Goal: Task Accomplishment & Management: Use online tool/utility

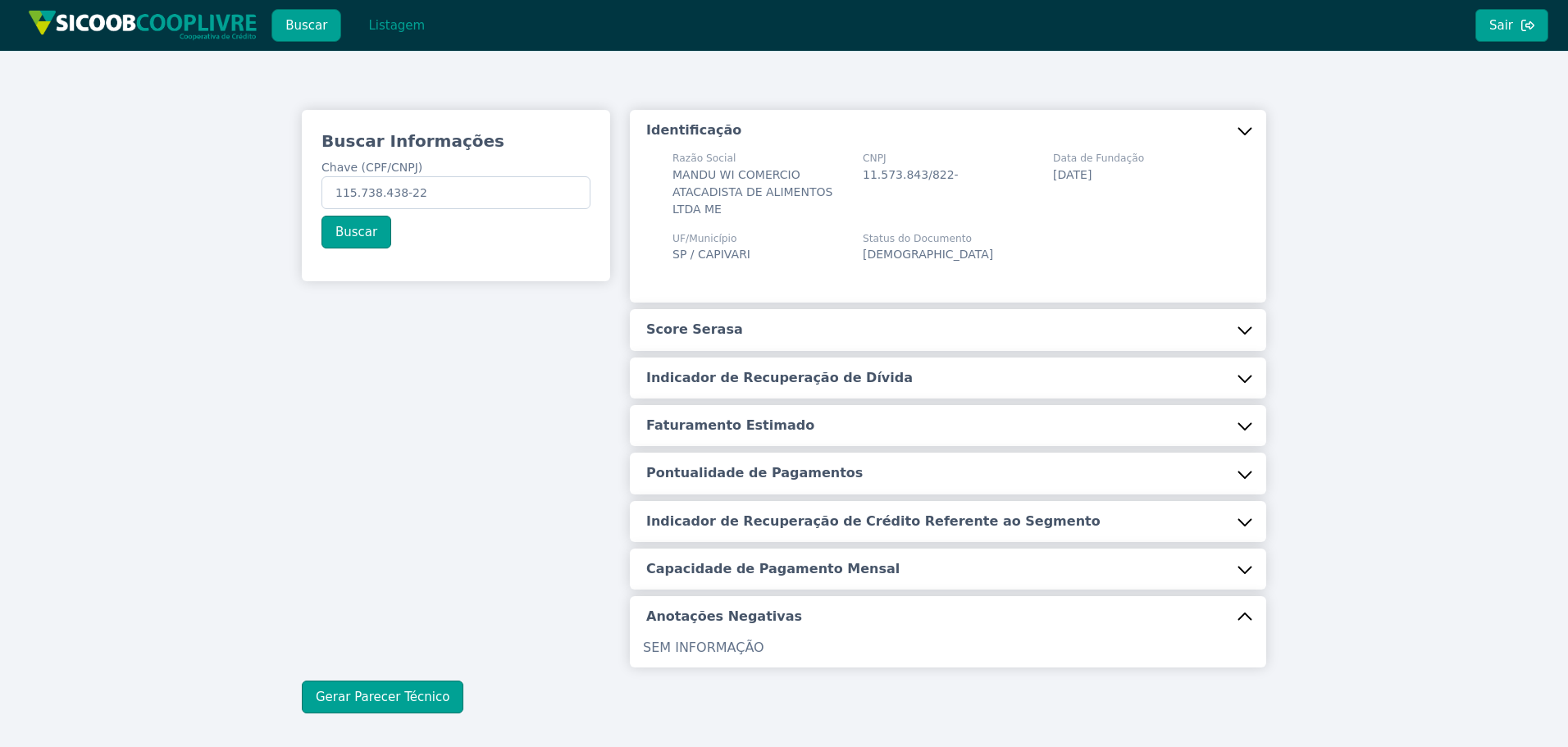
click at [8, 136] on div "Buscar Informações Chave (CPF/CNPJ) 115.738.438-22 Buscar Identificação Razão S…" at bounding box center [784, 411] width 1568 height 722
type input "29.078.561/0001-95"
click at [358, 227] on button "Buscar" at bounding box center [356, 231] width 70 height 33
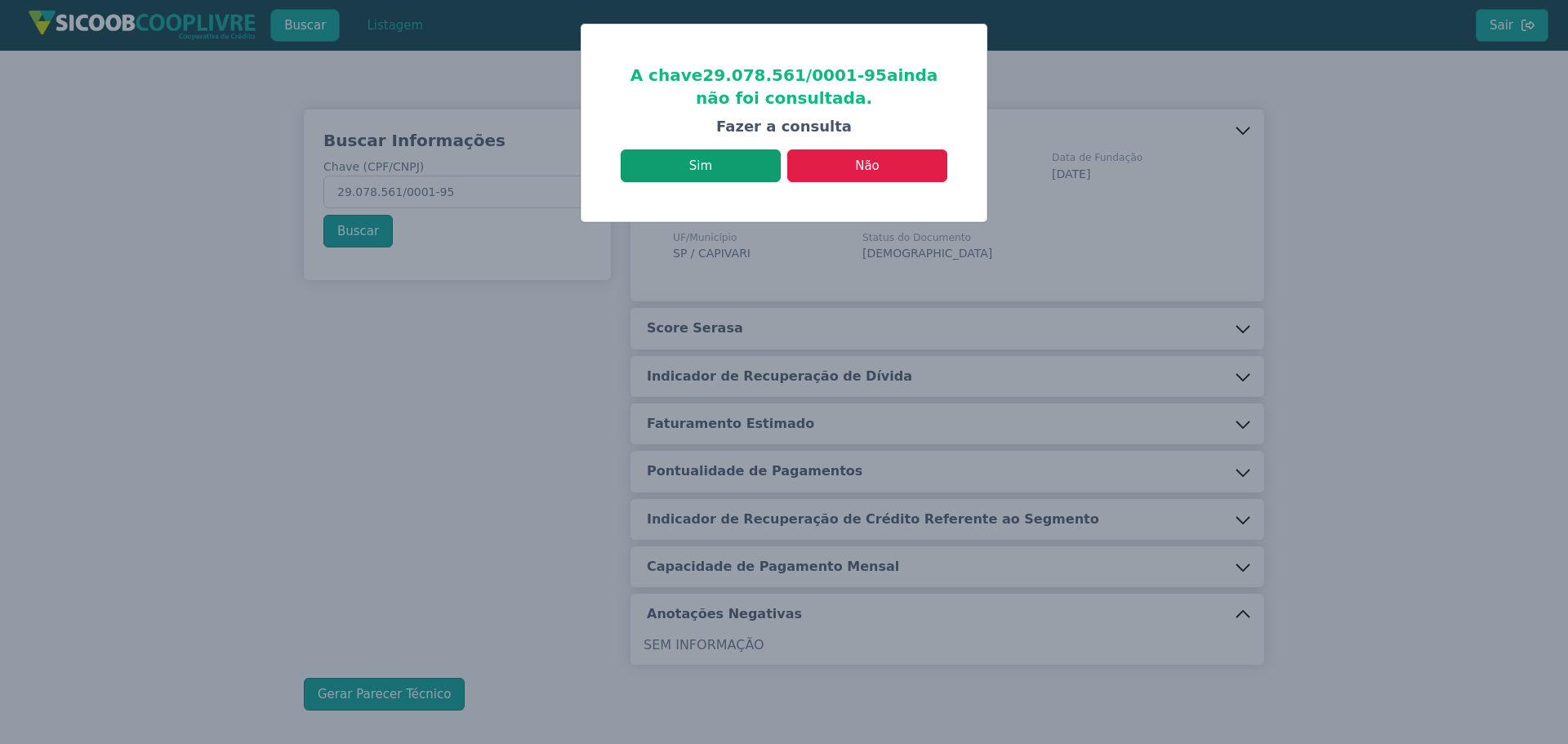
click at [750, 170] on button "Sim" at bounding box center [700, 165] width 160 height 33
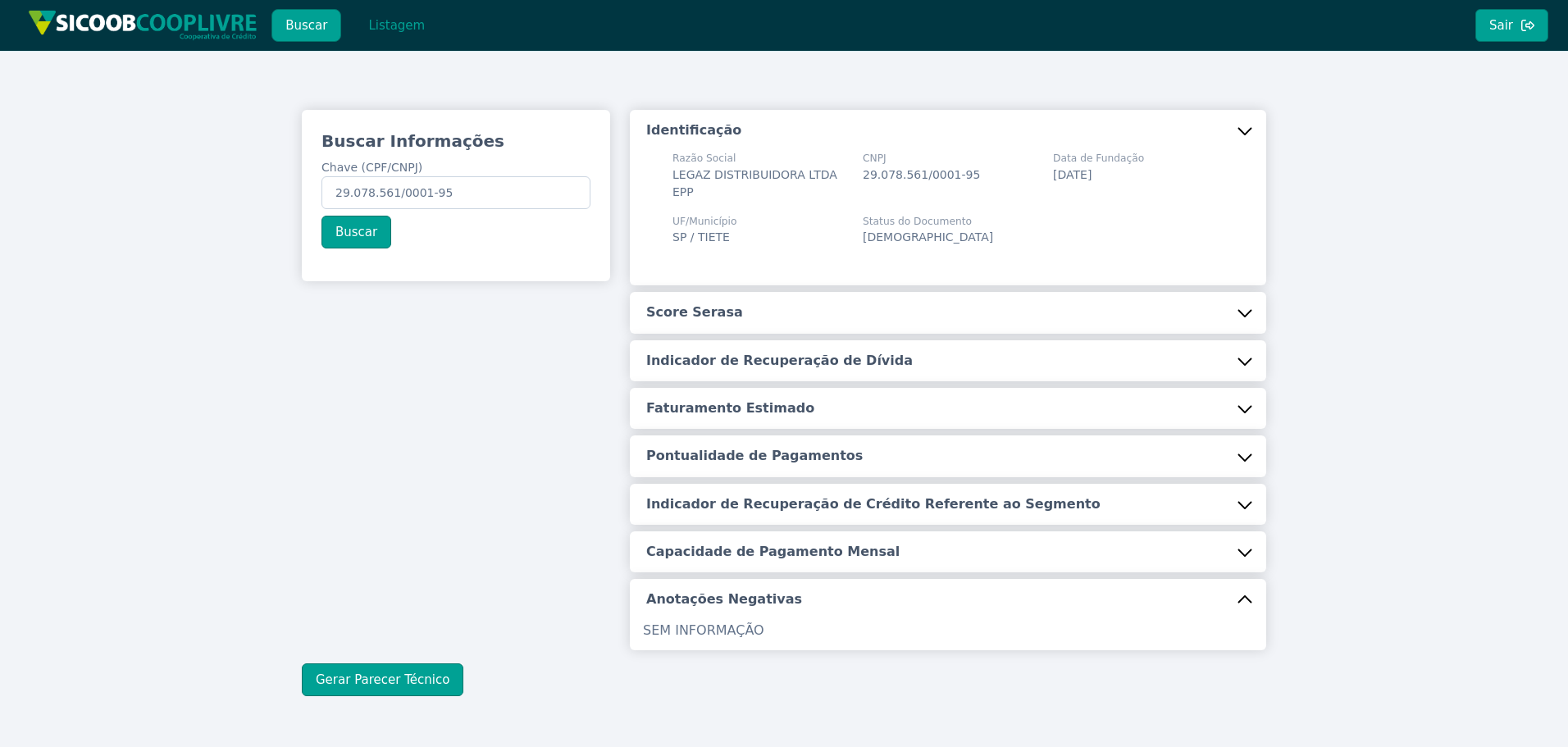
click at [773, 292] on button "Score Serasa" at bounding box center [948, 312] width 637 height 41
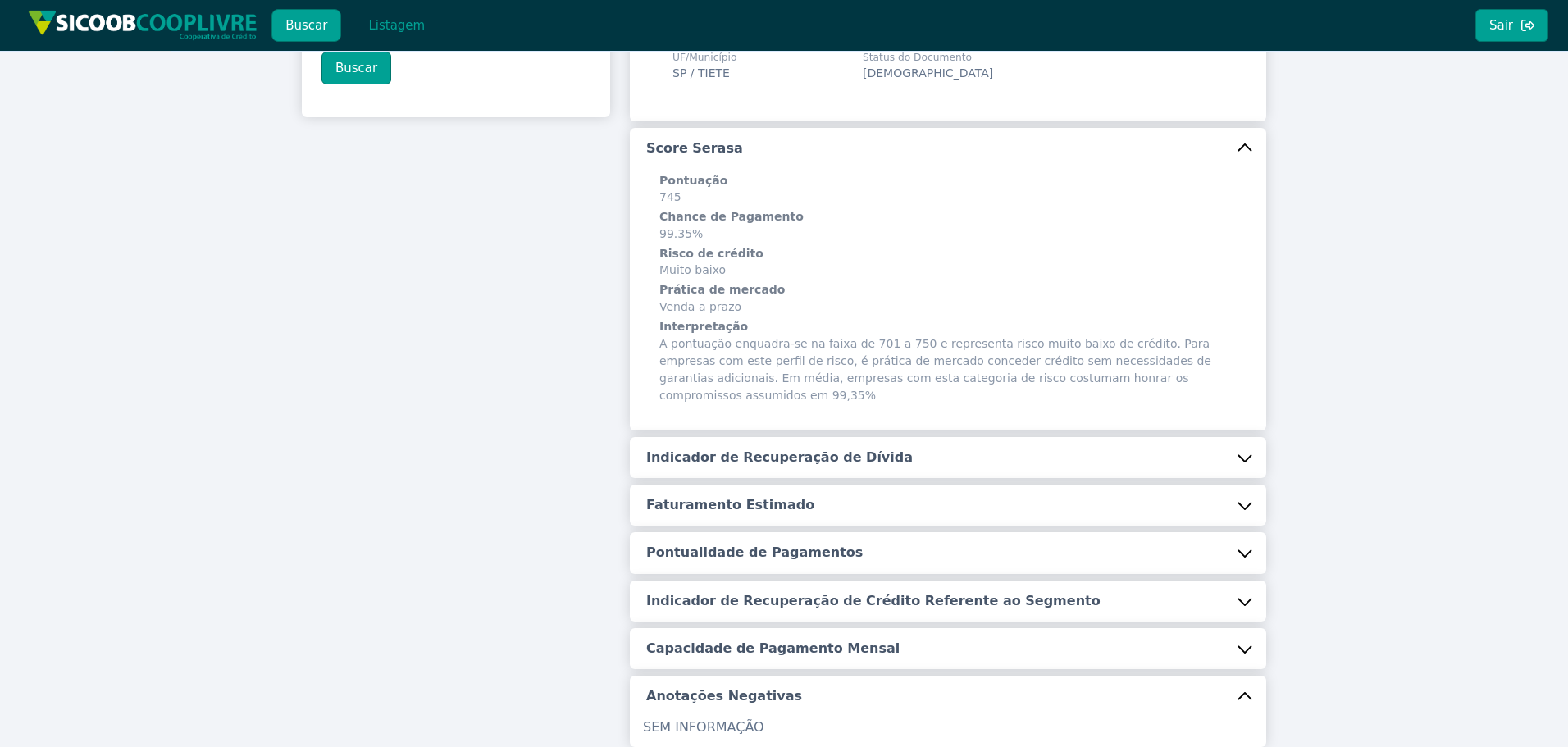
click at [709, 448] on h5 "Indicador de Recuperação de Dívida" at bounding box center [779, 457] width 267 height 18
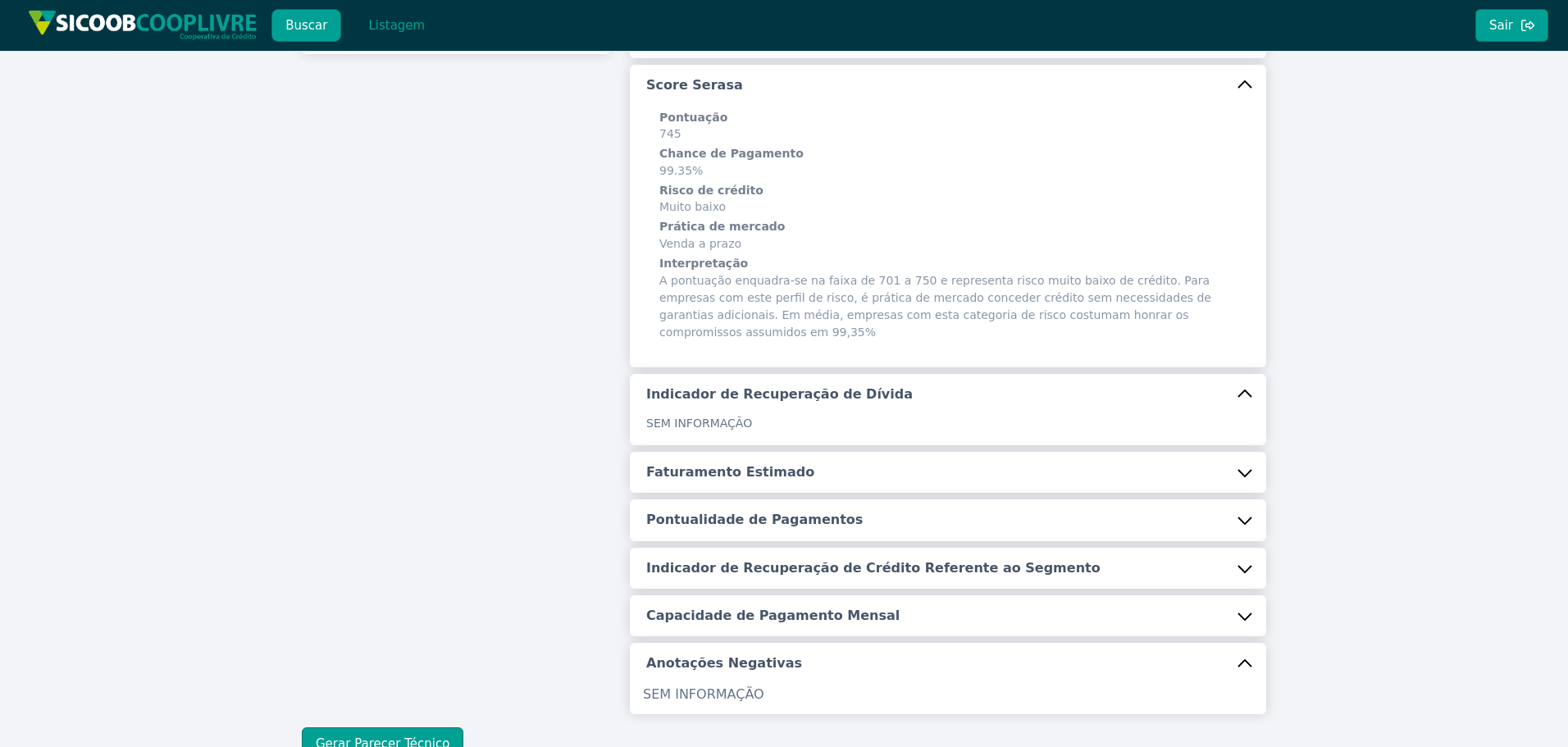
scroll to position [311, 0]
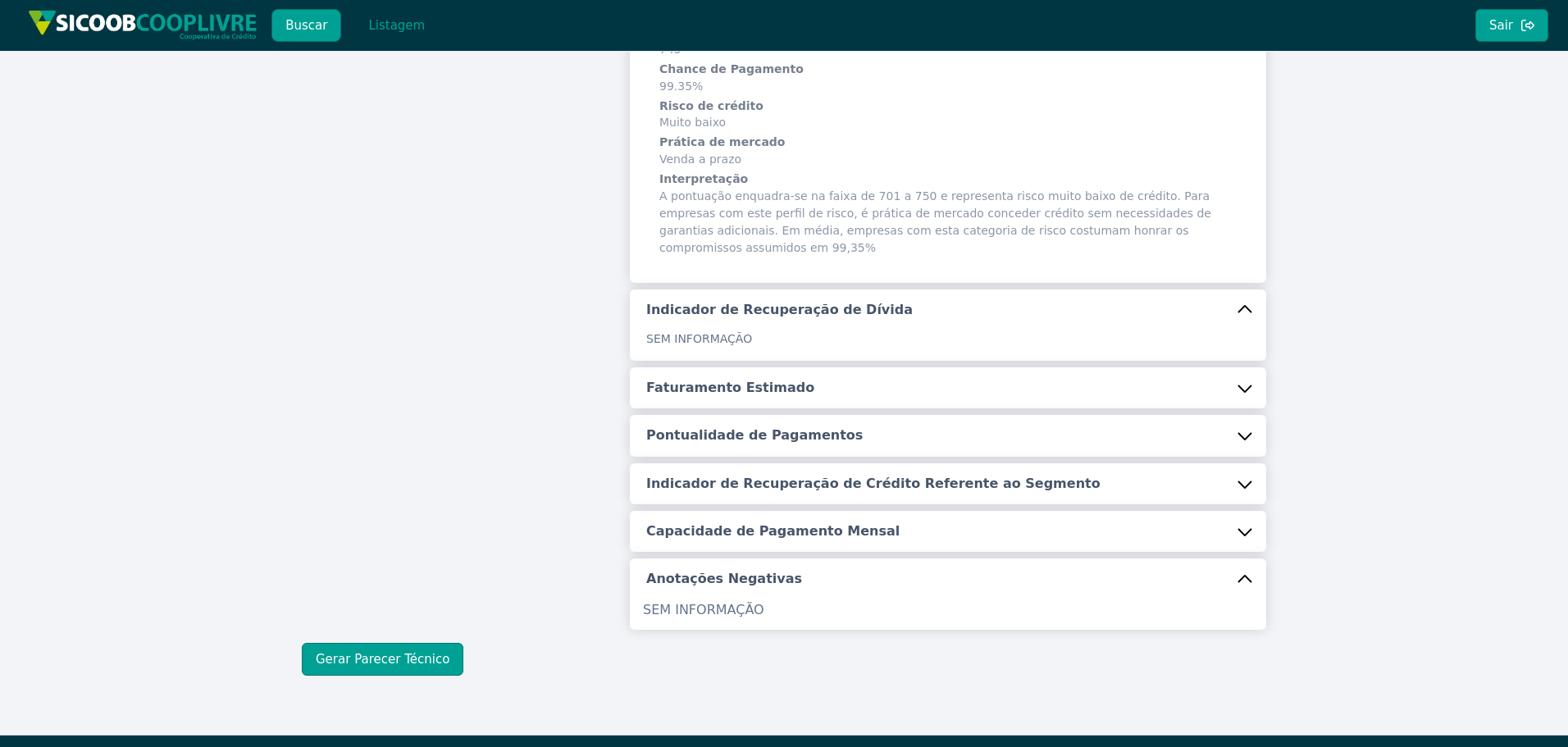
click at [738, 331] on div "Identificação Razão Social LEGAZ DISTRIBUIDORA LTDA EPP CNPJ 29.078.561/0001-95…" at bounding box center [948, 214] width 637 height 832
click at [744, 379] on h5 "Faturamento Estimado" at bounding box center [730, 387] width 168 height 18
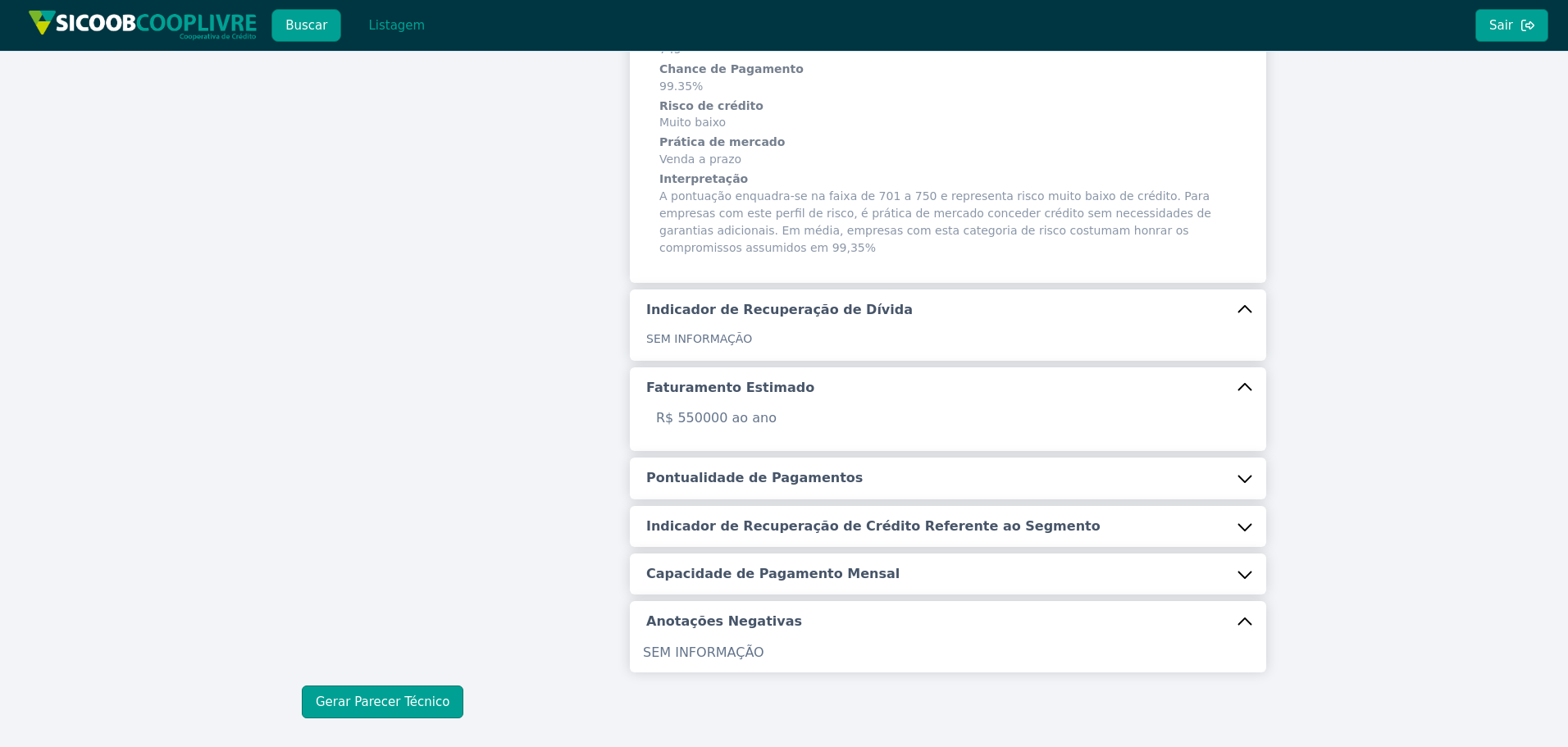
click at [744, 469] on h5 "Pontualidade de Pagamentos" at bounding box center [754, 478] width 216 height 18
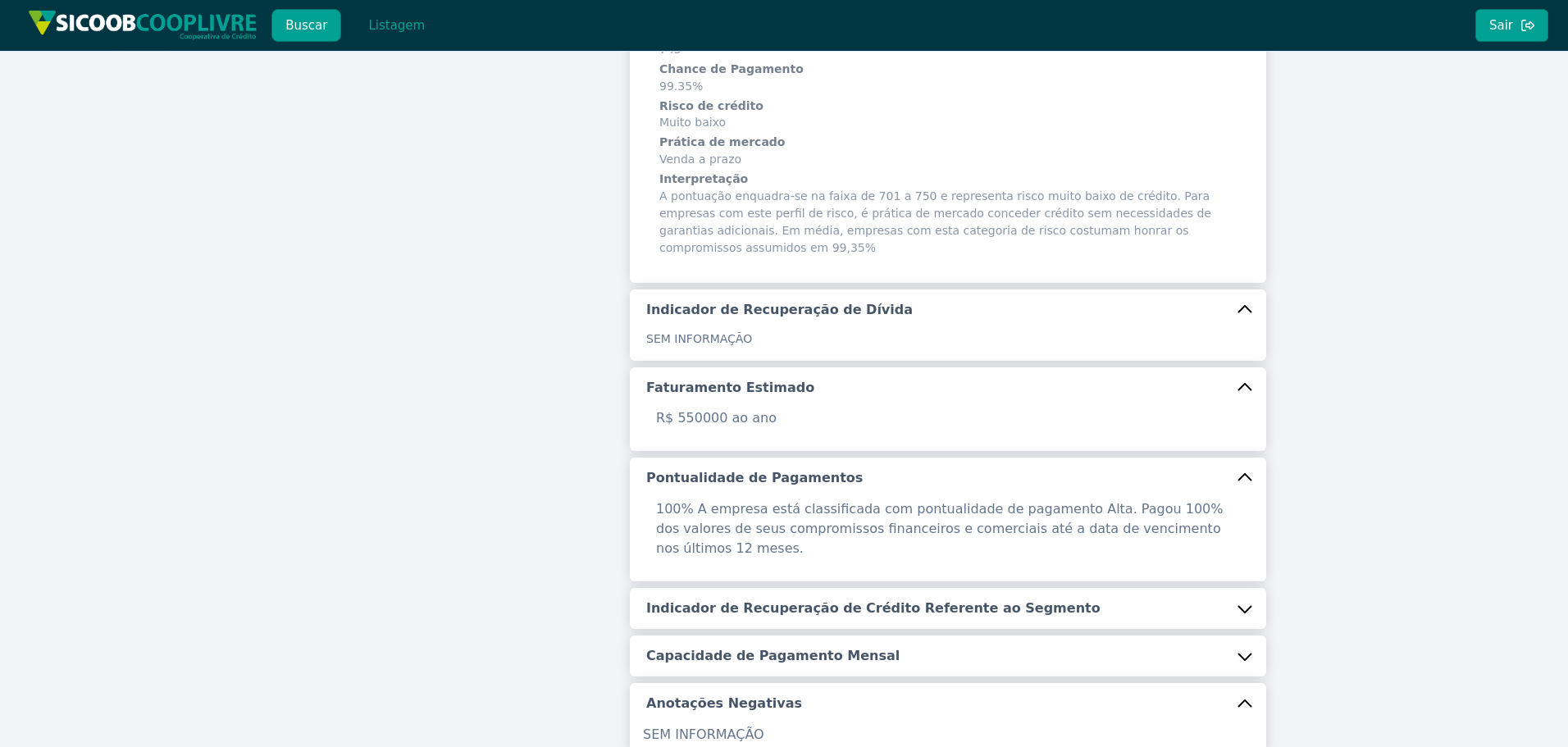
click at [776, 600] on h5 "Indicador de Recuperação de Crédito Referente ao Segmento" at bounding box center [873, 608] width 454 height 18
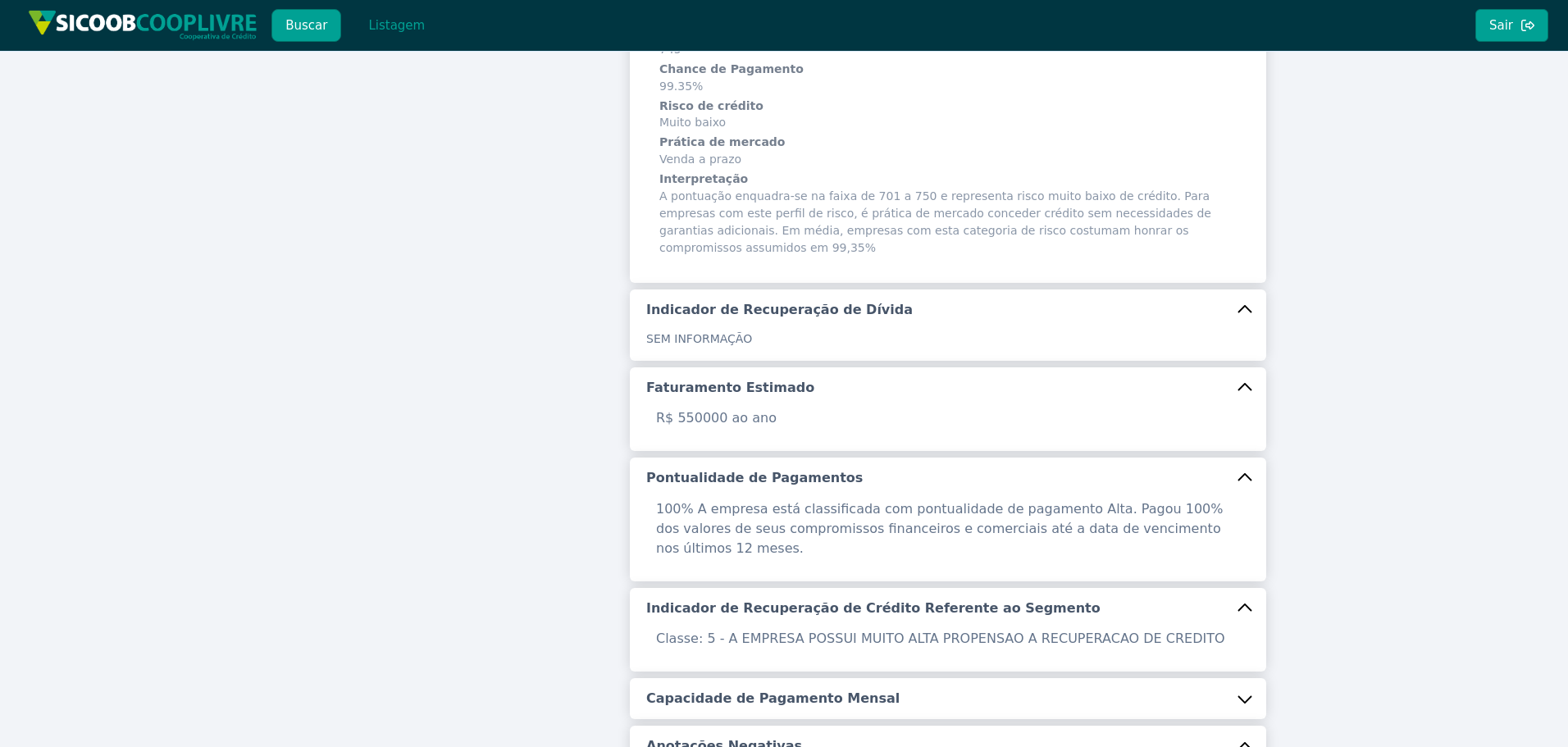
click at [766, 678] on button "Capacidade de Pagamento Mensal" at bounding box center [948, 698] width 637 height 41
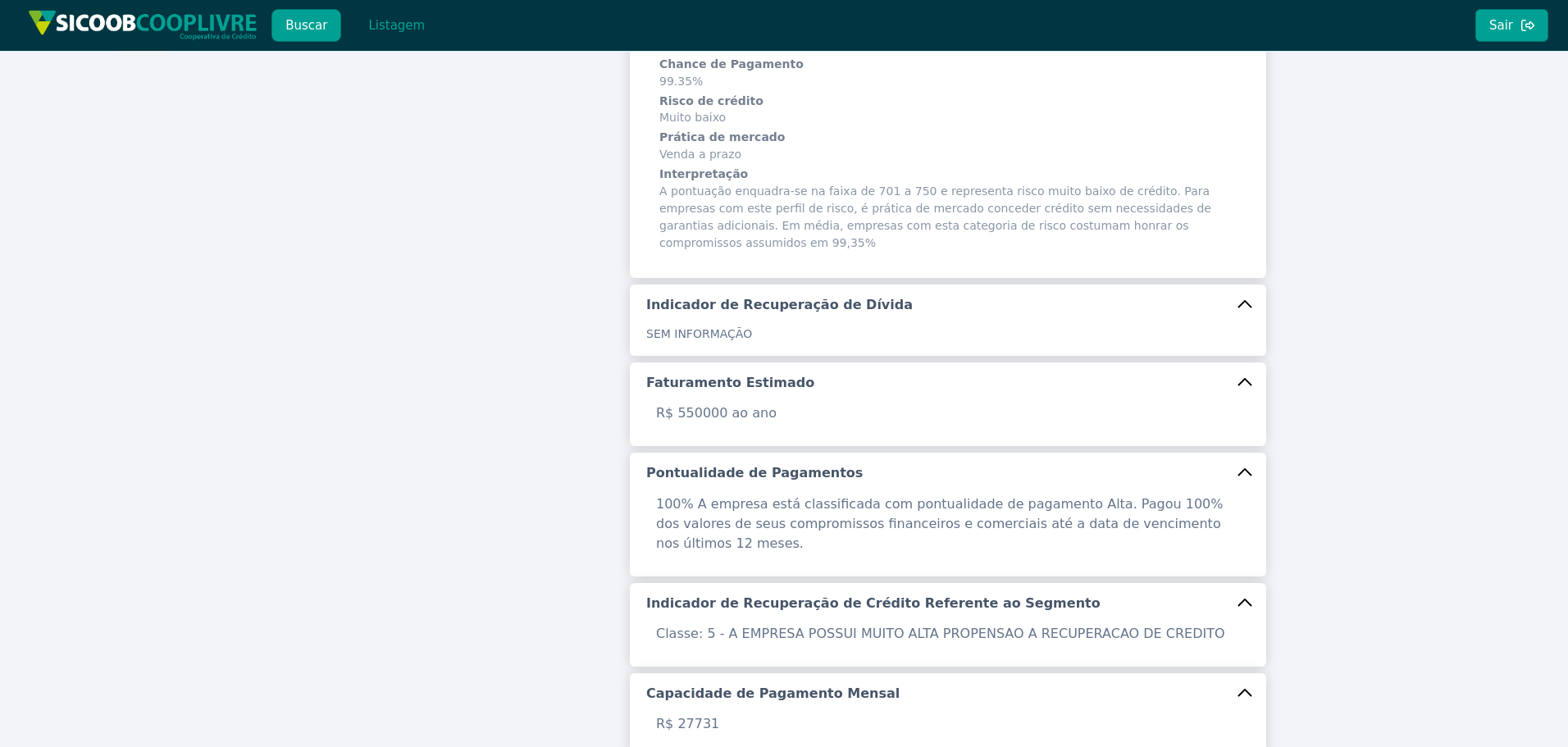
scroll to position [502, 0]
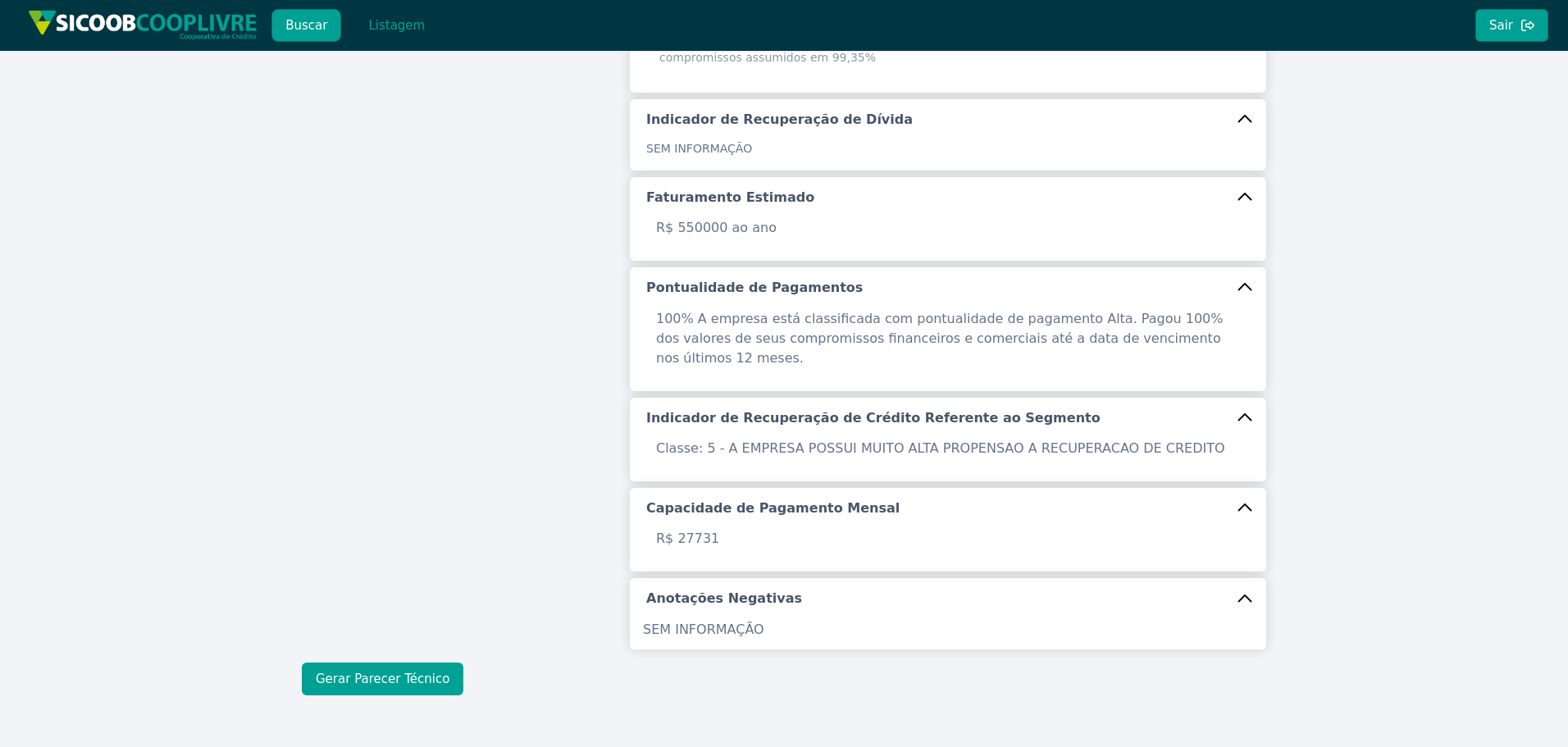
click at [415, 663] on button "Gerar Parecer Técnico" at bounding box center [383, 679] width 162 height 33
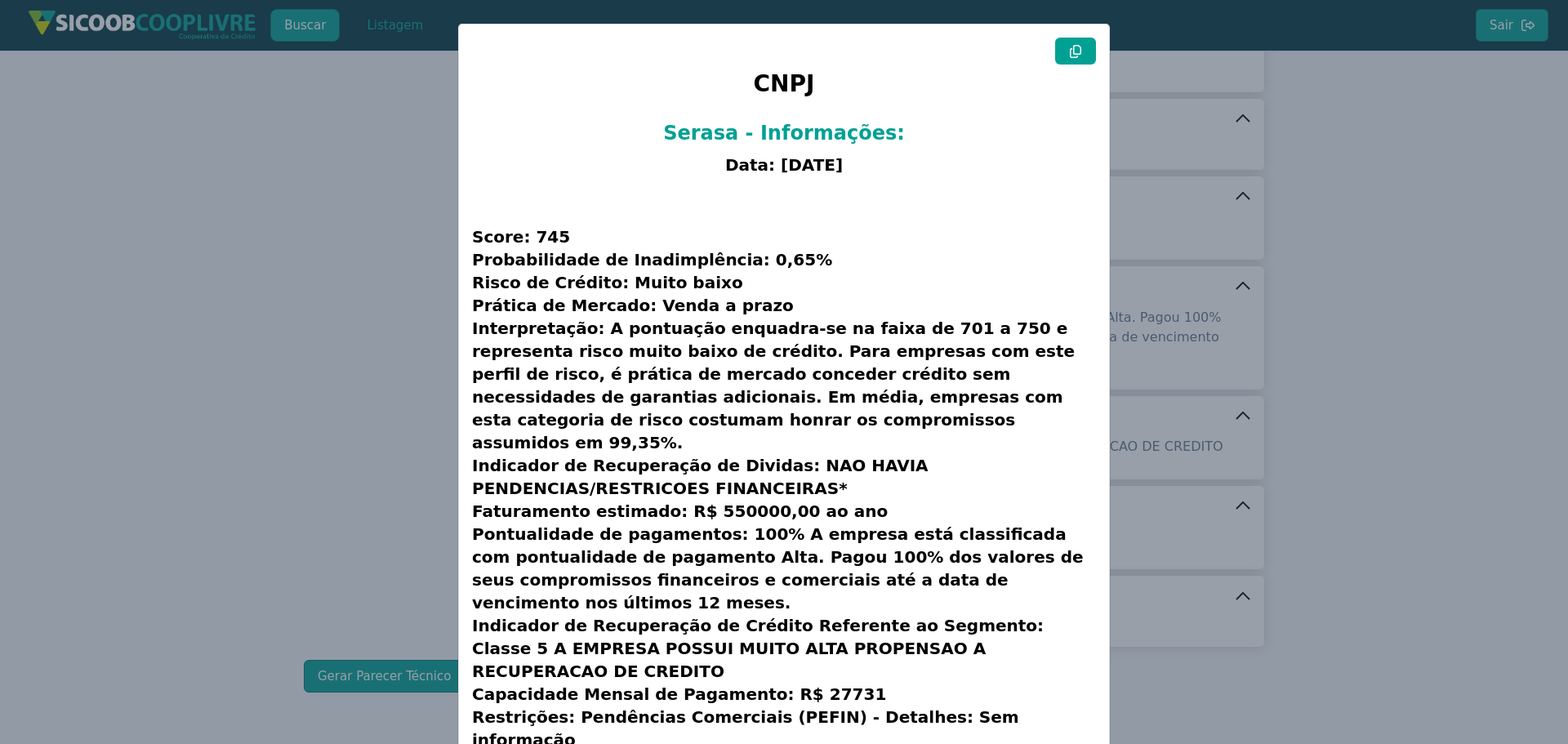
click at [1064, 49] on button at bounding box center [1075, 51] width 41 height 27
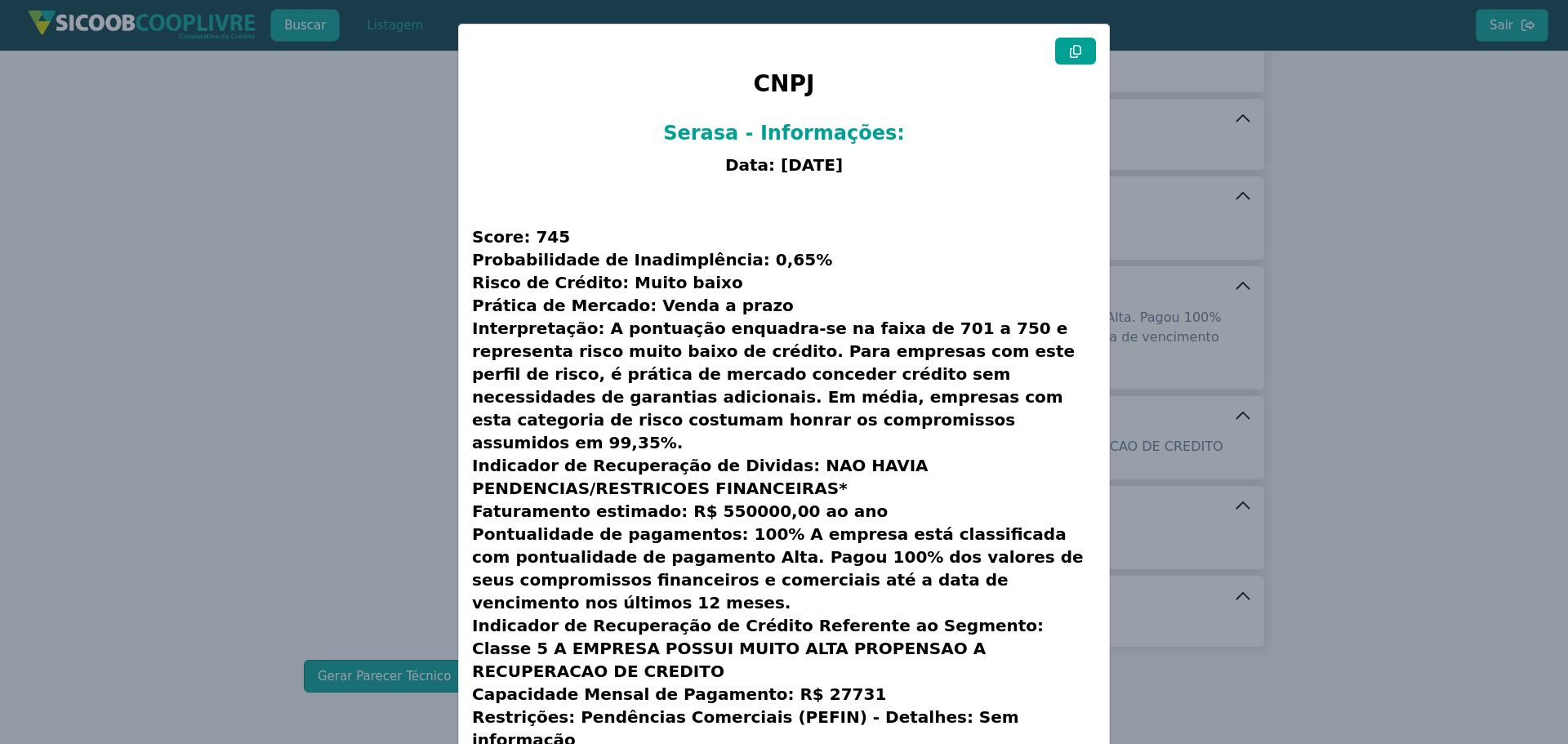
click at [334, 230] on modal-container "CNPJ Serasa - Informações: Data: [DATE] Score: 745 Probabilidade de Inadimplênc…" at bounding box center [784, 372] width 1568 height 744
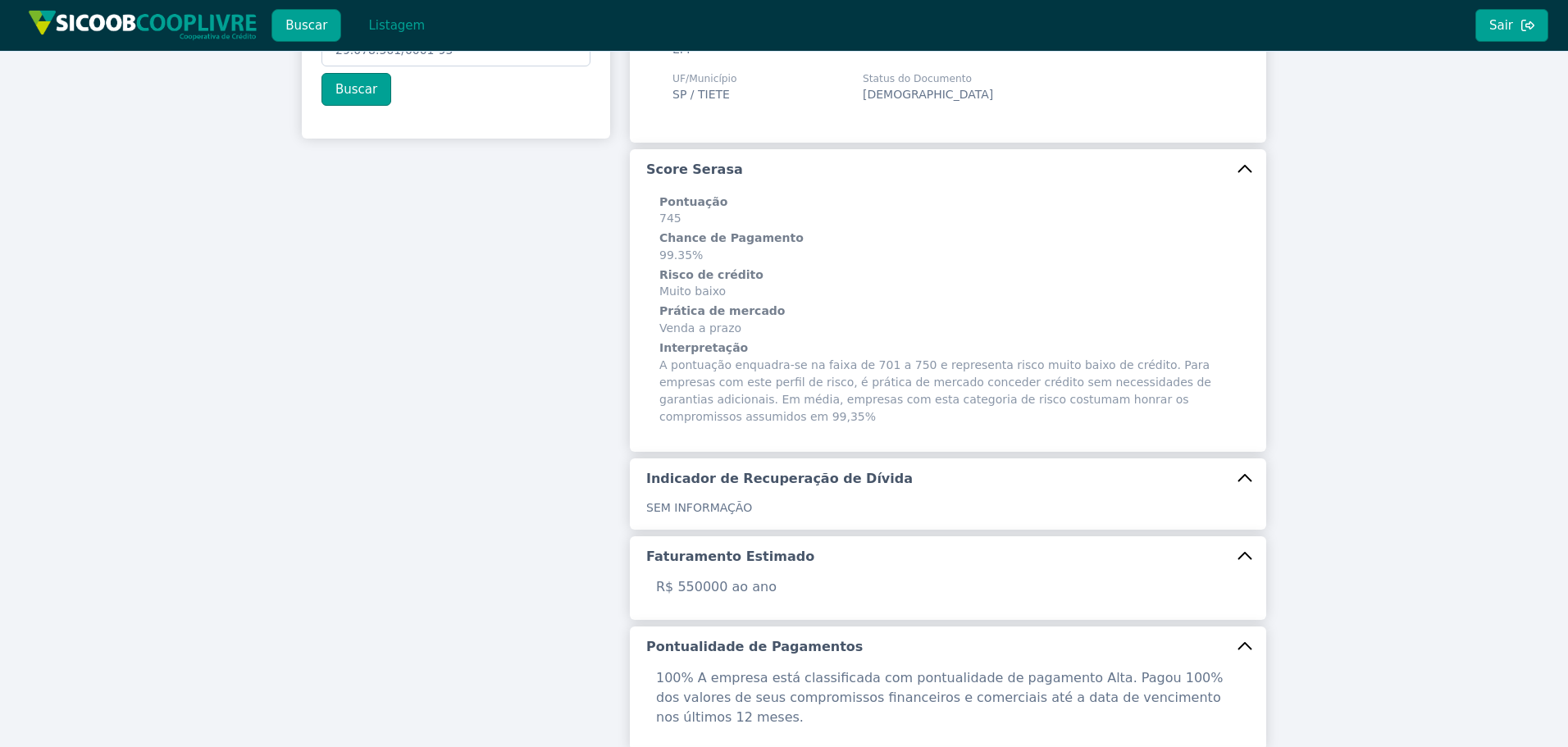
scroll to position [410, 0]
